Goal: Find specific page/section: Find specific page/section

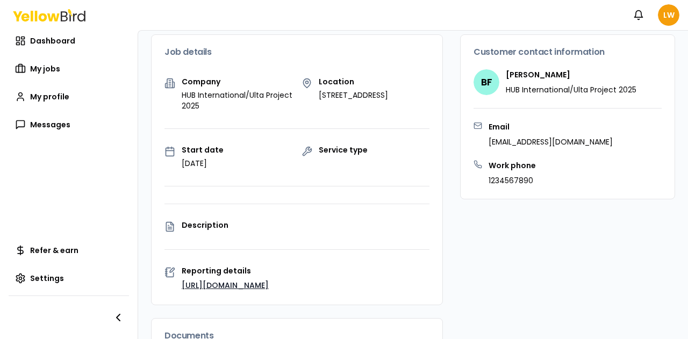
scroll to position [85, 0]
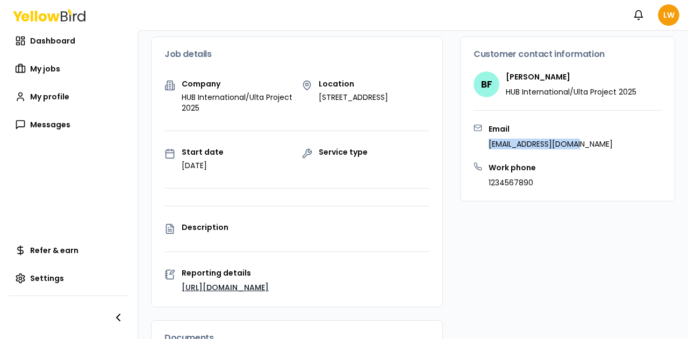
drag, startPoint x: 570, startPoint y: 144, endPoint x: 481, endPoint y: 142, distance: 89.3
click at [481, 142] on div "Email [EMAIL_ADDRESS][DOMAIN_NAME]" at bounding box center [568, 137] width 188 height 26
copy p "[EMAIL_ADDRESS][DOMAIN_NAME]"
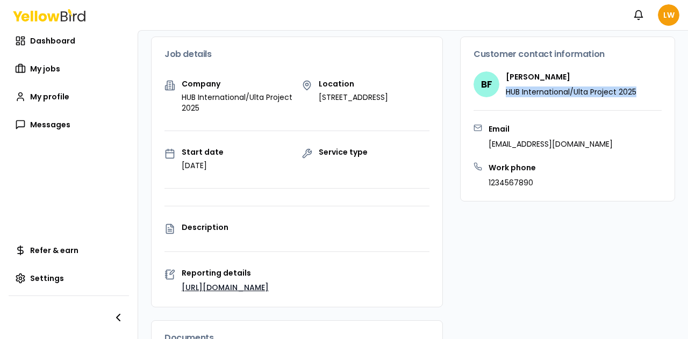
drag, startPoint x: 498, startPoint y: 91, endPoint x: 636, endPoint y: 90, distance: 137.1
click at [636, 90] on div "BF [PERSON_NAME] HUB International/Ulta Project 2025" at bounding box center [568, 85] width 188 height 26
copy p "HUB International/Ulta Project 2025"
click at [55, 39] on span "Dashboard" at bounding box center [52, 40] width 45 height 11
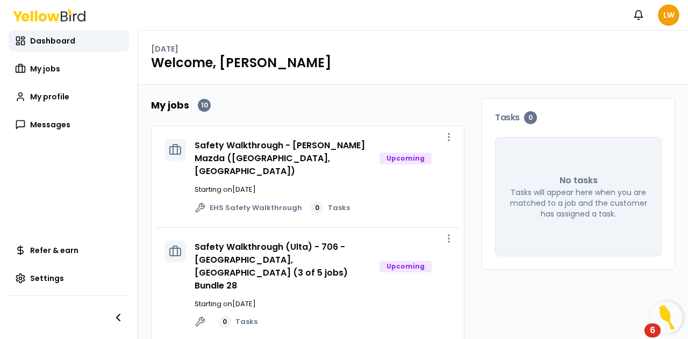
click at [647, 335] on div "6" at bounding box center [653, 331] width 16 height 14
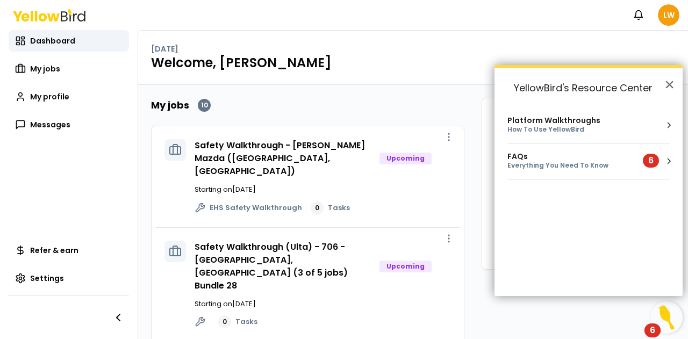
click at [575, 168] on div "Everything You Need To Know" at bounding box center [569, 165] width 123 height 9
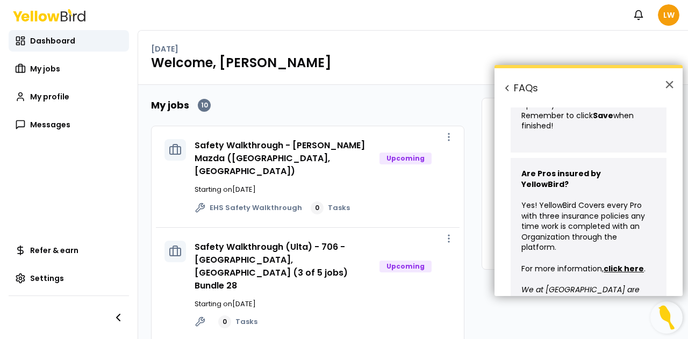
scroll to position [614, 0]
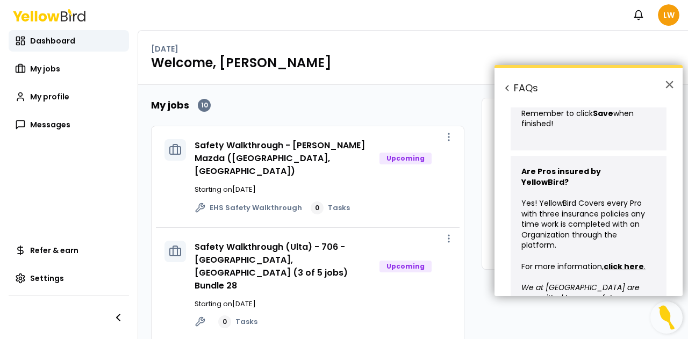
click at [622, 261] on u "click here" at bounding box center [624, 266] width 40 height 11
click at [669, 83] on button "×" at bounding box center [670, 84] width 10 height 17
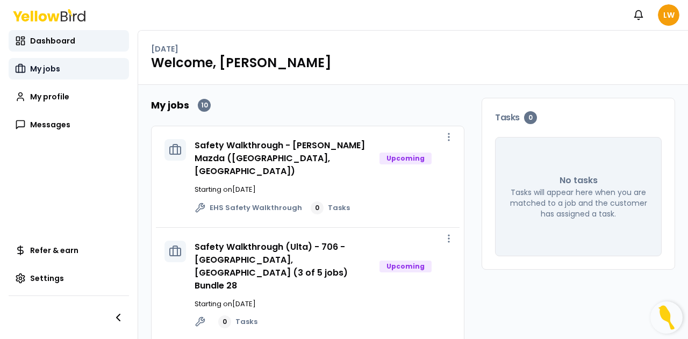
click at [43, 70] on span "My jobs" at bounding box center [45, 68] width 30 height 11
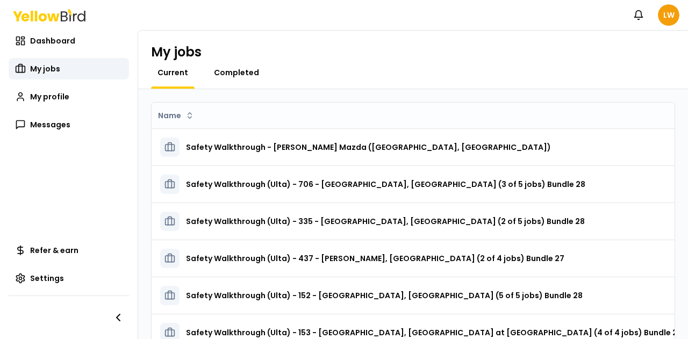
click at [235, 74] on span "Completed" at bounding box center [236, 72] width 45 height 11
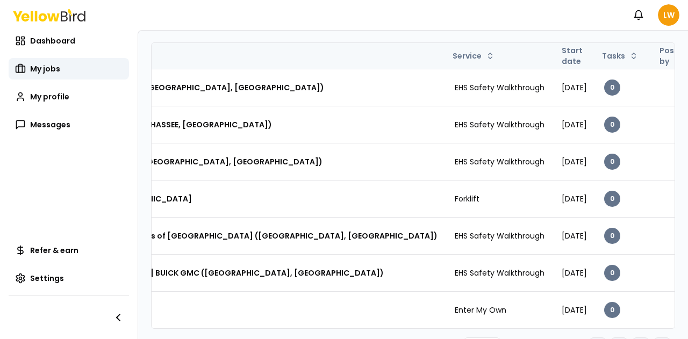
scroll to position [0, 241]
click at [553, 58] on th "Start date" at bounding box center [574, 56] width 42 height 26
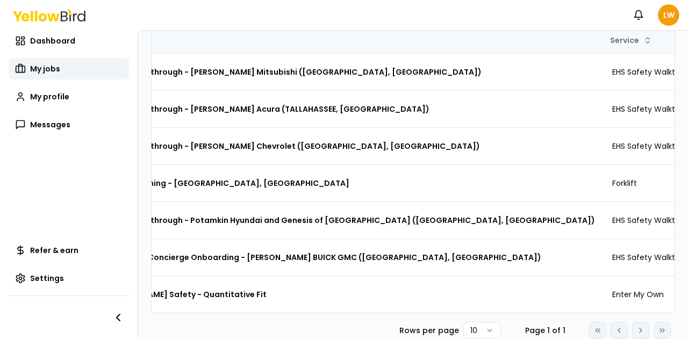
scroll to position [0, 268]
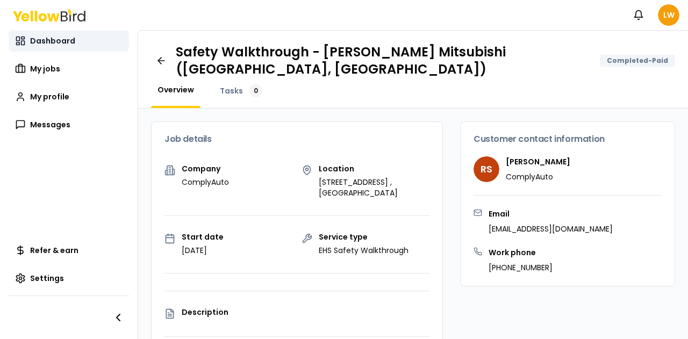
click at [53, 46] on span "Dashboard" at bounding box center [52, 40] width 45 height 11
